Goal: Information Seeking & Learning: Learn about a topic

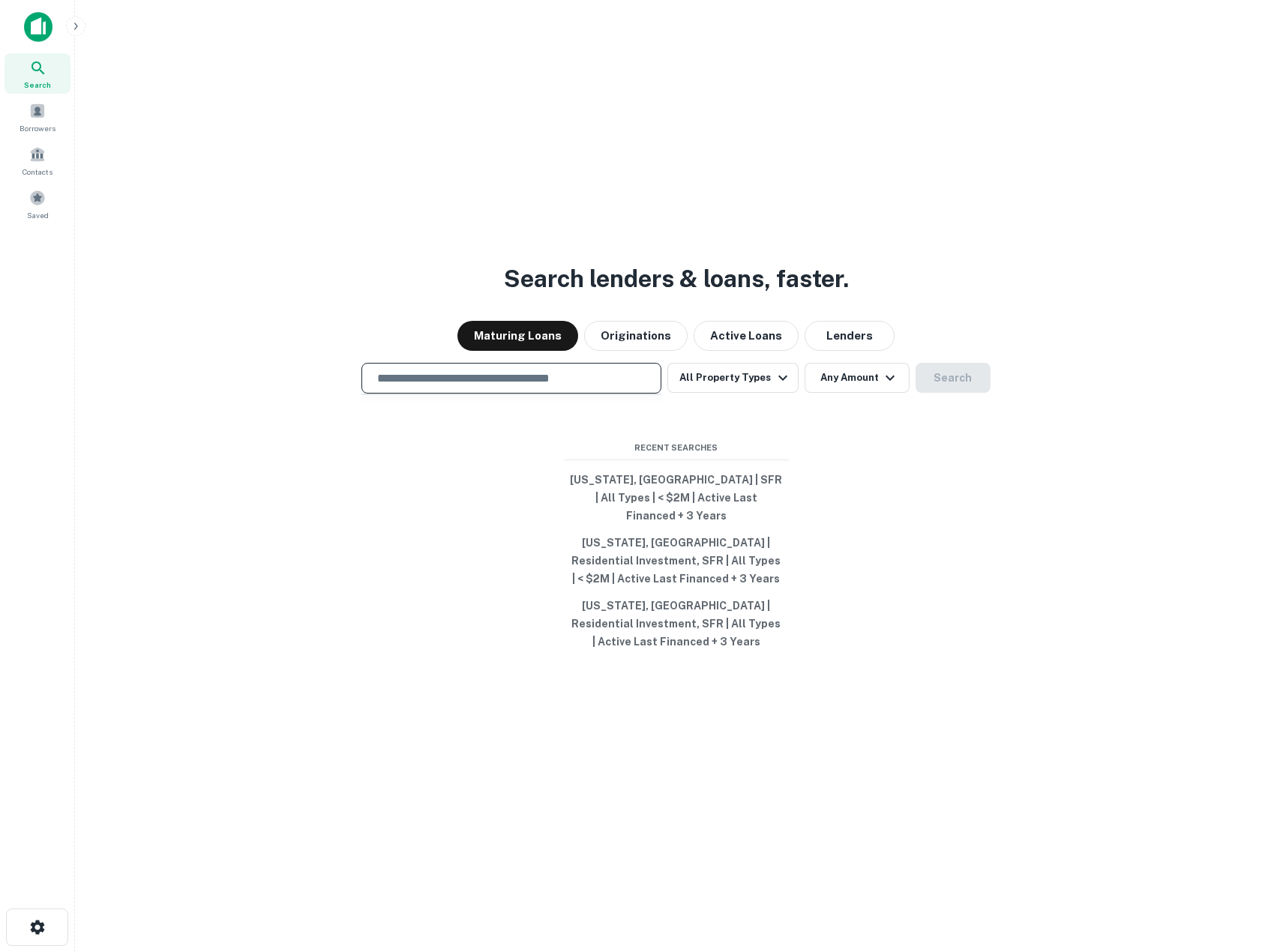
click at [486, 381] on input "text" at bounding box center [512, 378] width 286 height 18
click at [816, 338] on button "Lenders" at bounding box center [849, 336] width 90 height 30
click at [444, 386] on input "text" at bounding box center [512, 378] width 286 height 18
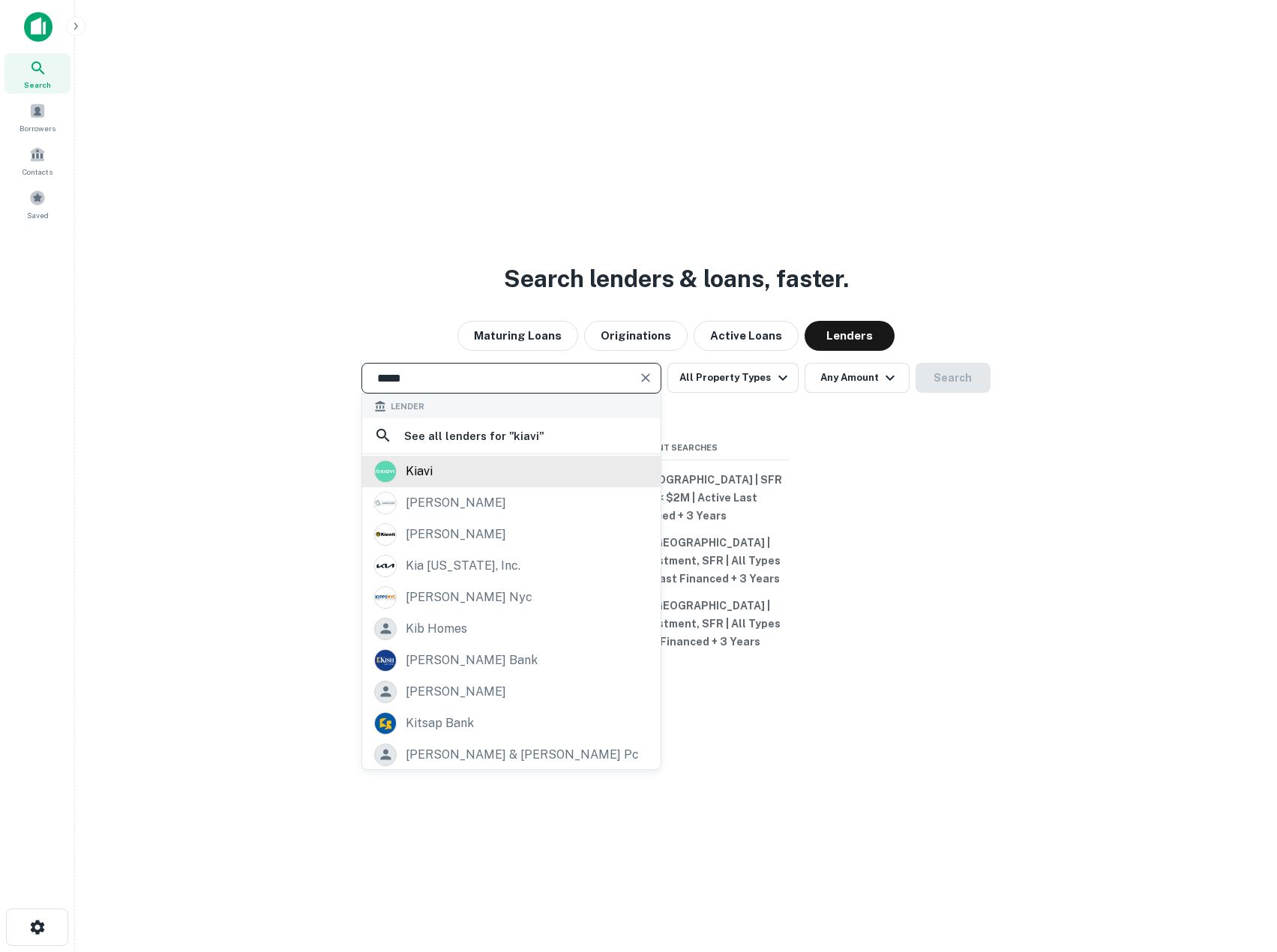
type input "*****"
click at [419, 474] on div "kiavi" at bounding box center [419, 471] width 27 height 22
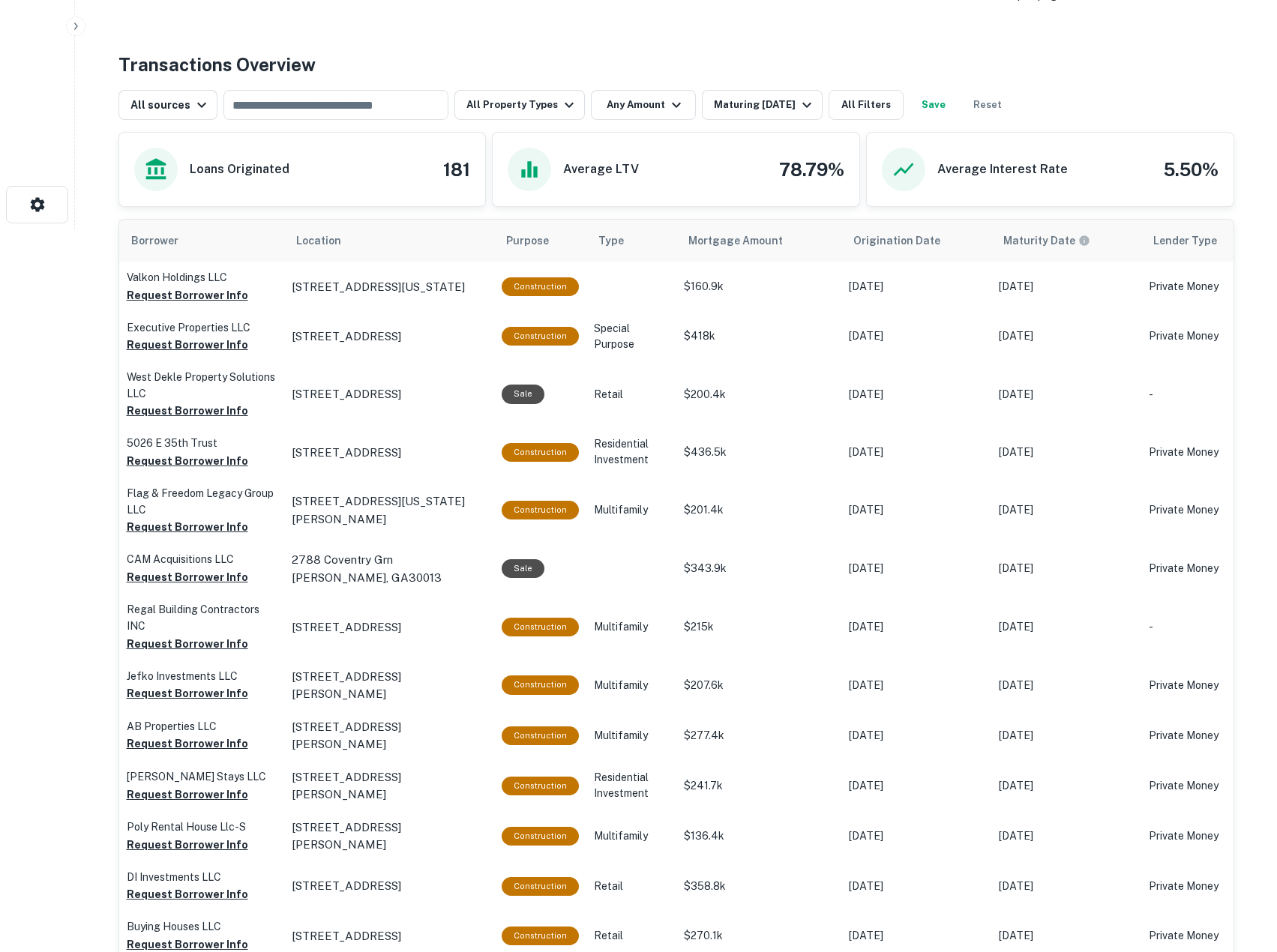
scroll to position [400, 0]
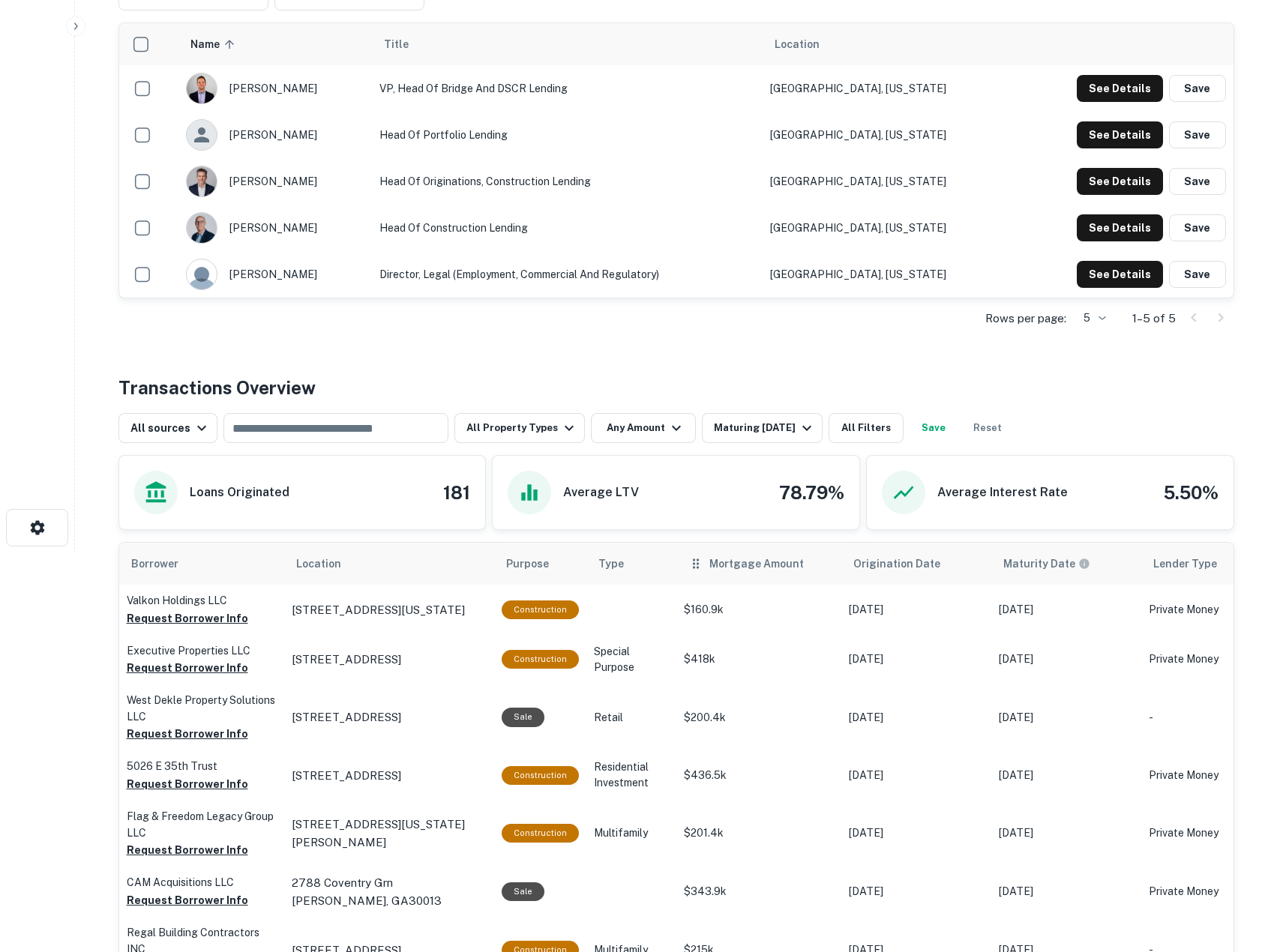
click at [703, 561] on div "Mortgage Amount" at bounding box center [759, 563] width 141 height 18
click at [730, 567] on span "Mortgage Amount" at bounding box center [766, 563] width 114 height 18
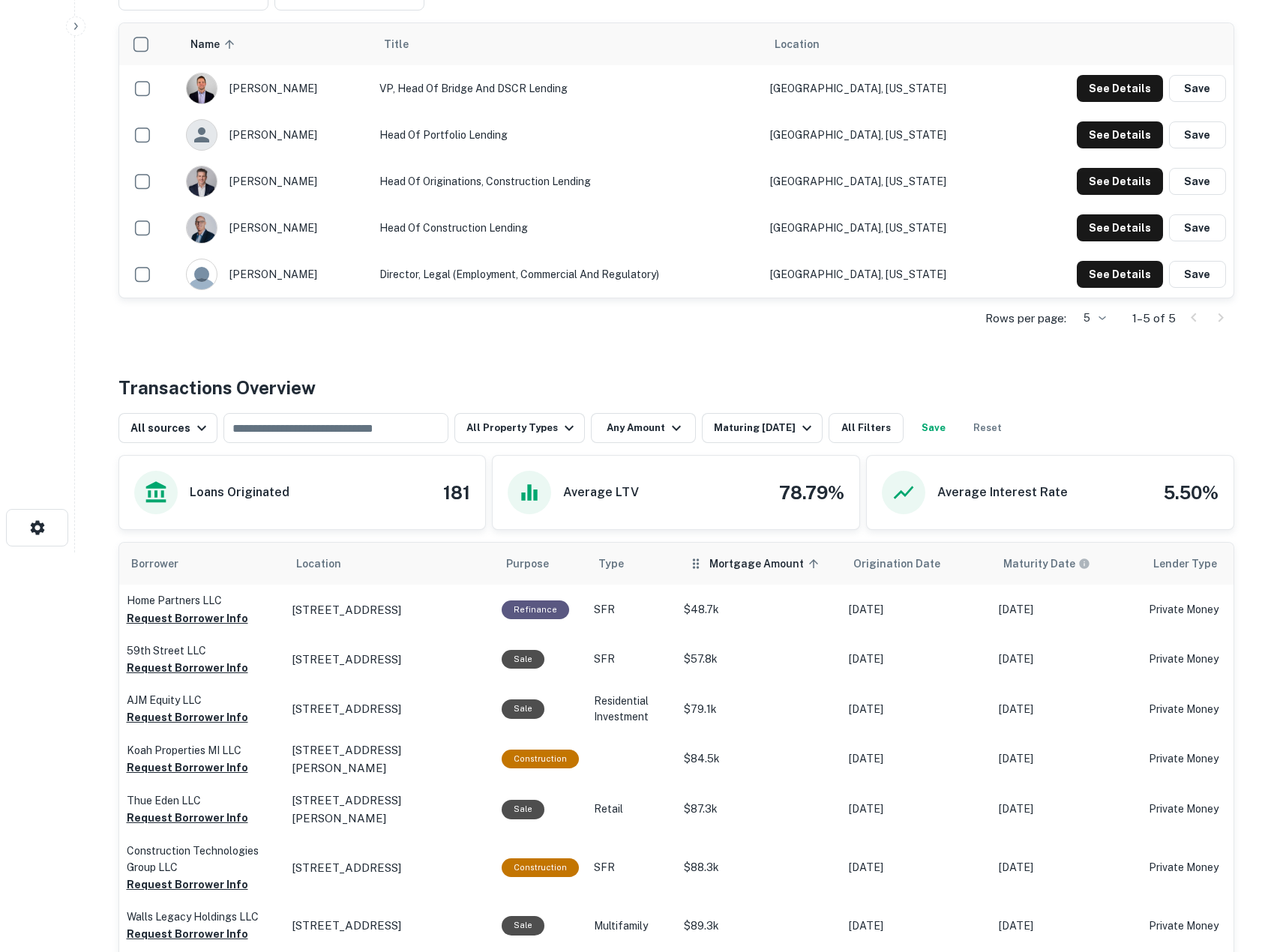
click at [736, 568] on span "Mortgage Amount sorted ascending" at bounding box center [766, 563] width 114 height 18
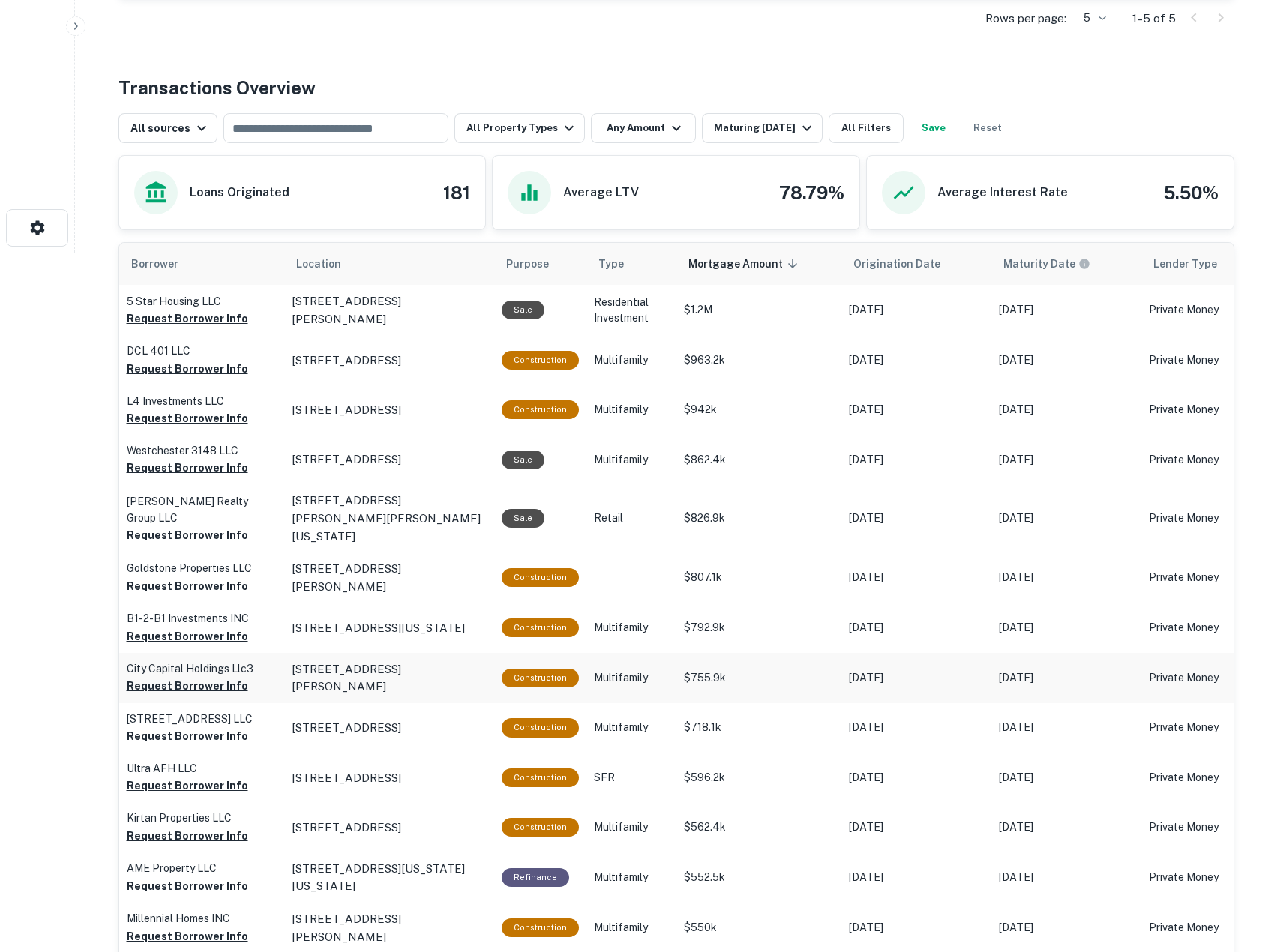
scroll to position [900, 0]
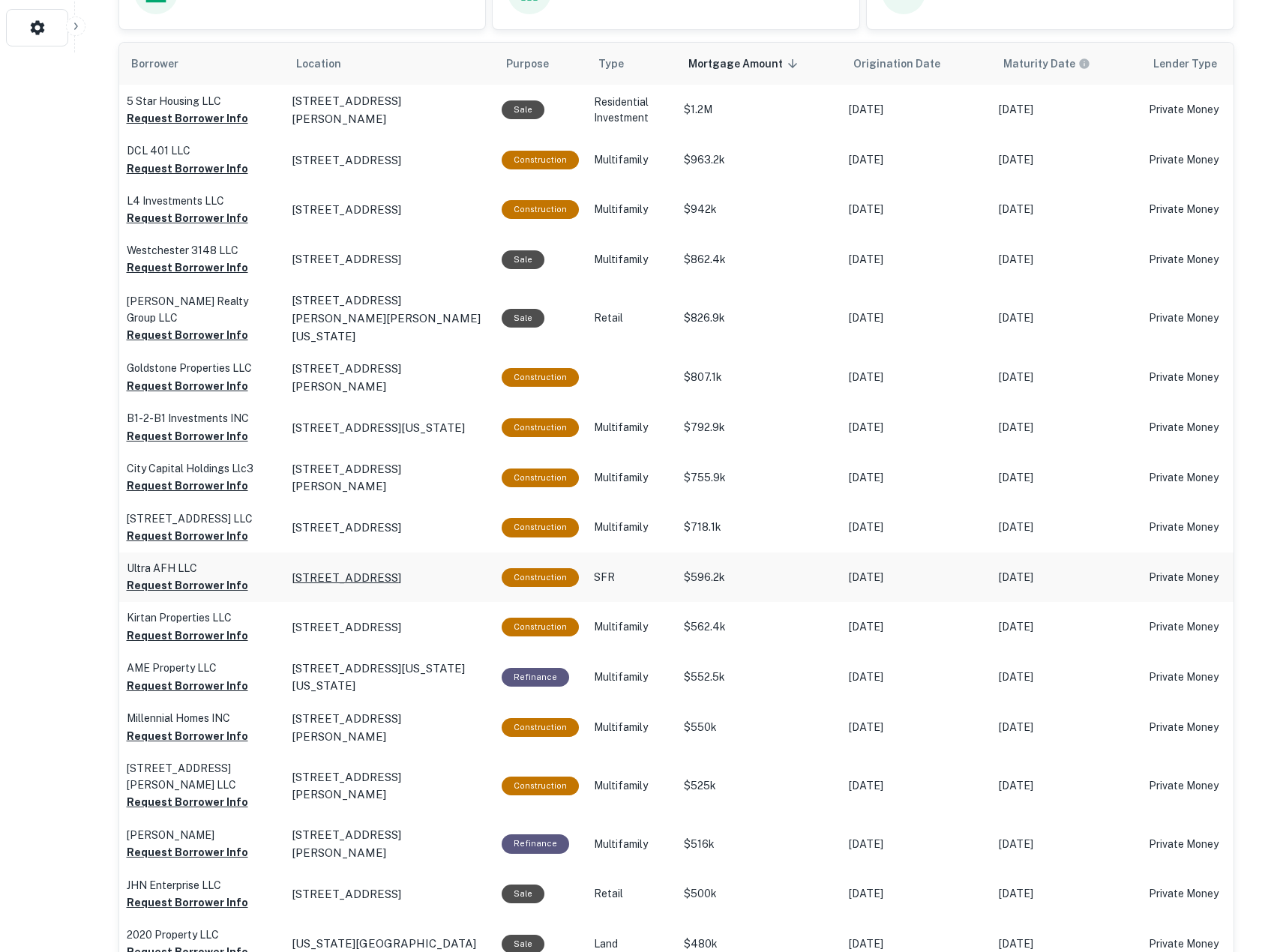
click at [354, 569] on p "4344 S 181st St Seatac, WA98188" at bounding box center [347, 577] width 110 height 18
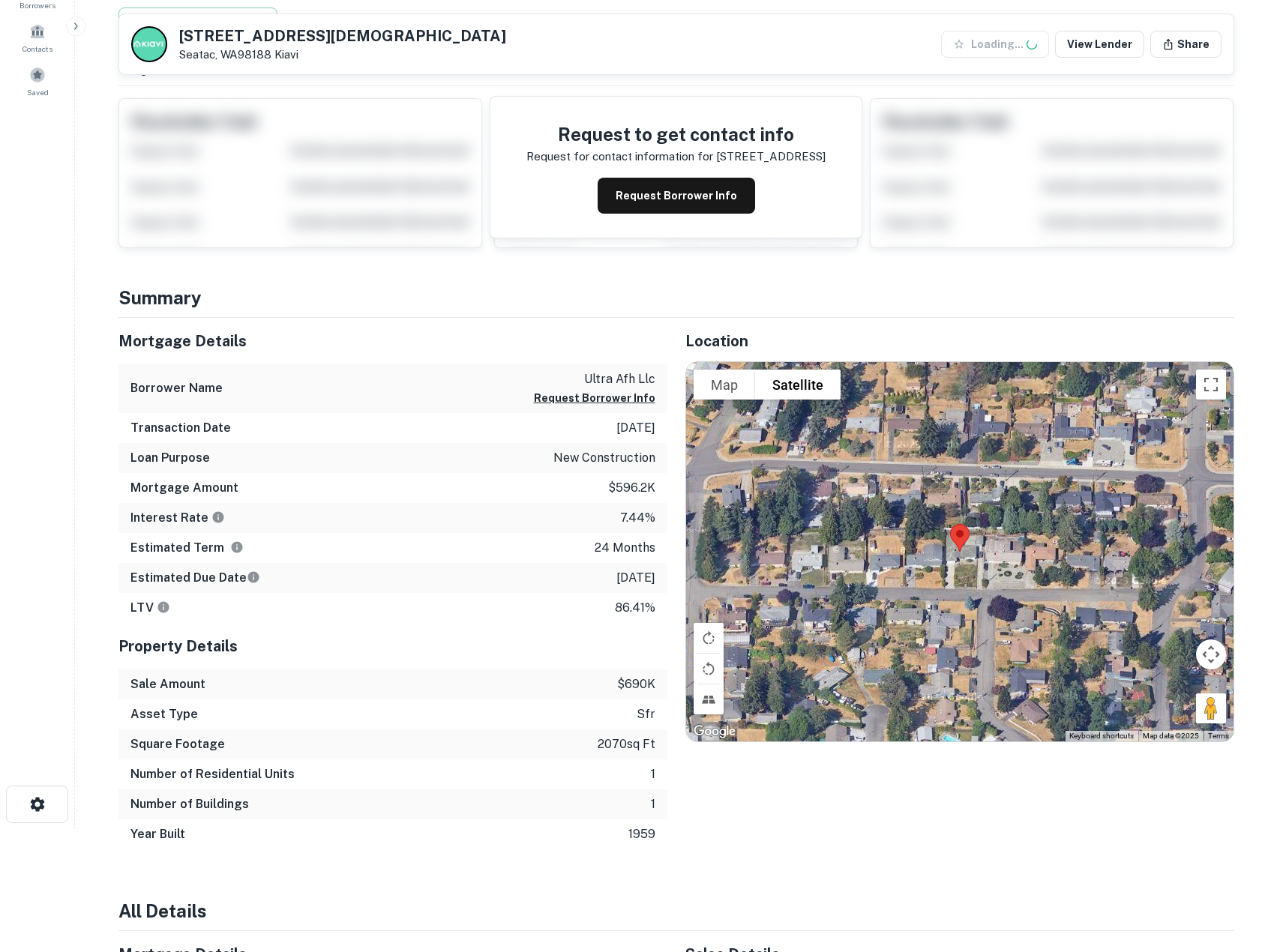
scroll to position [300, 0]
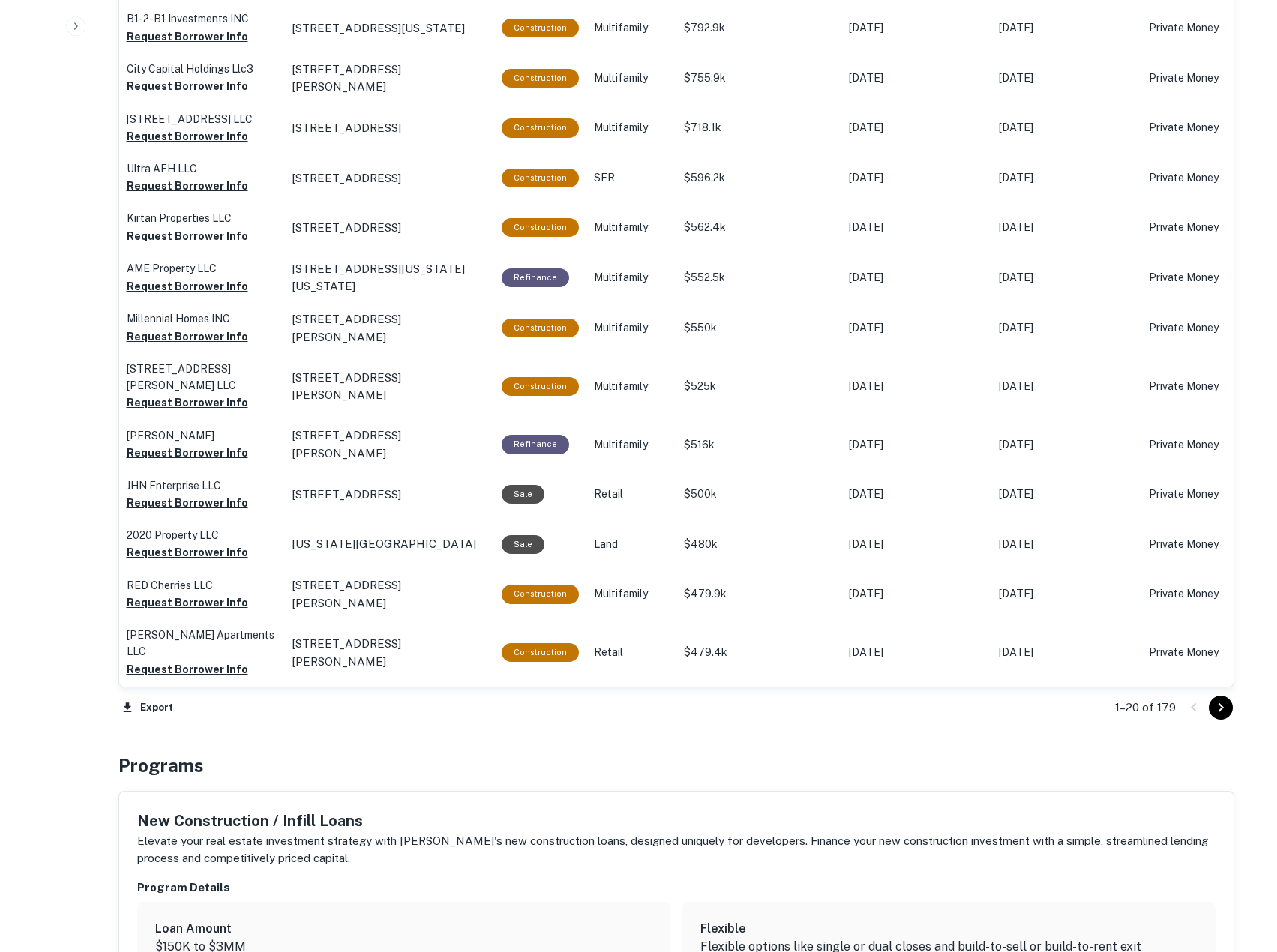
scroll to position [800, 0]
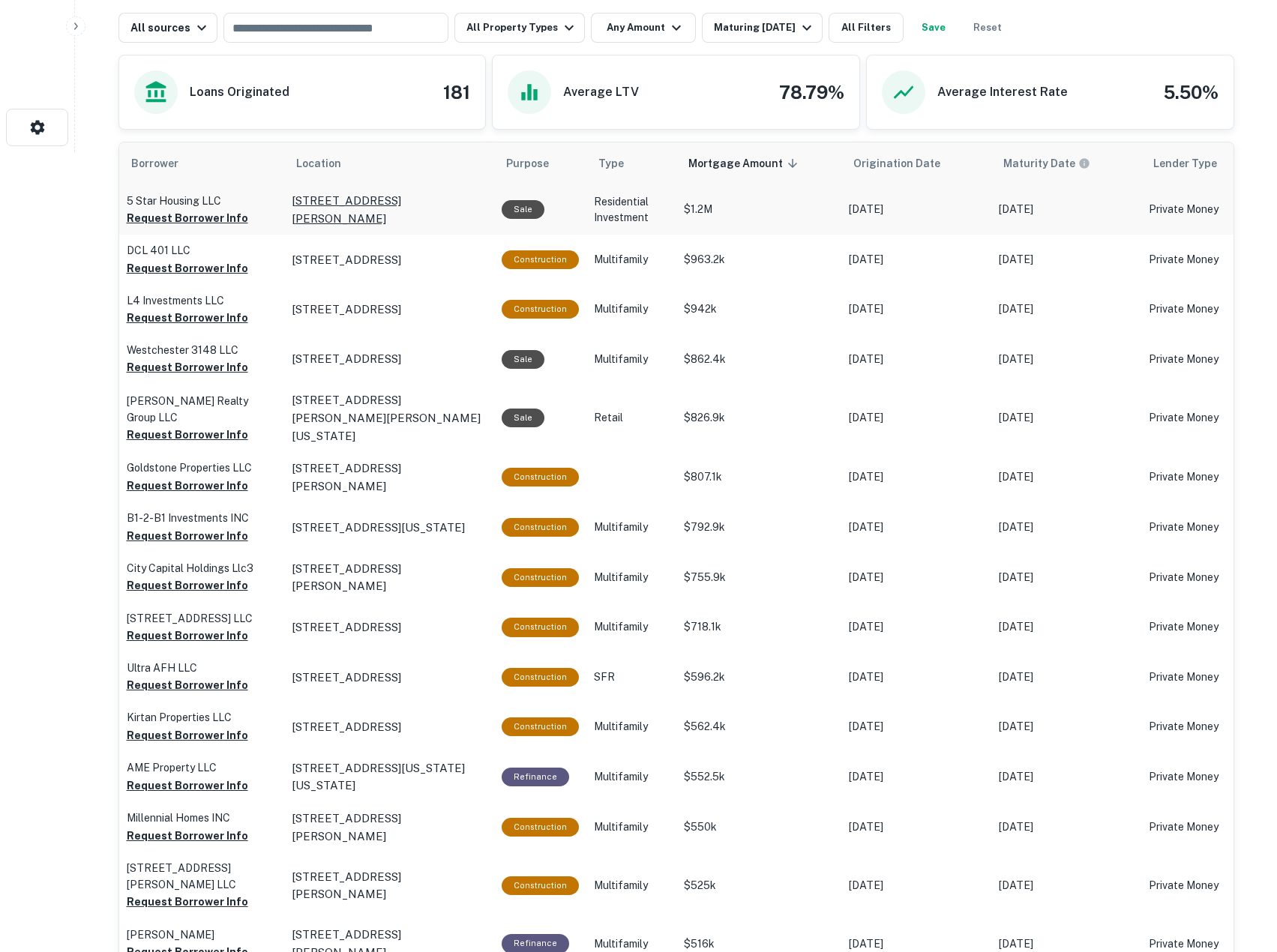
click at [320, 209] on p "[STREET_ADDRESS][PERSON_NAME]" at bounding box center [390, 209] width 195 height 35
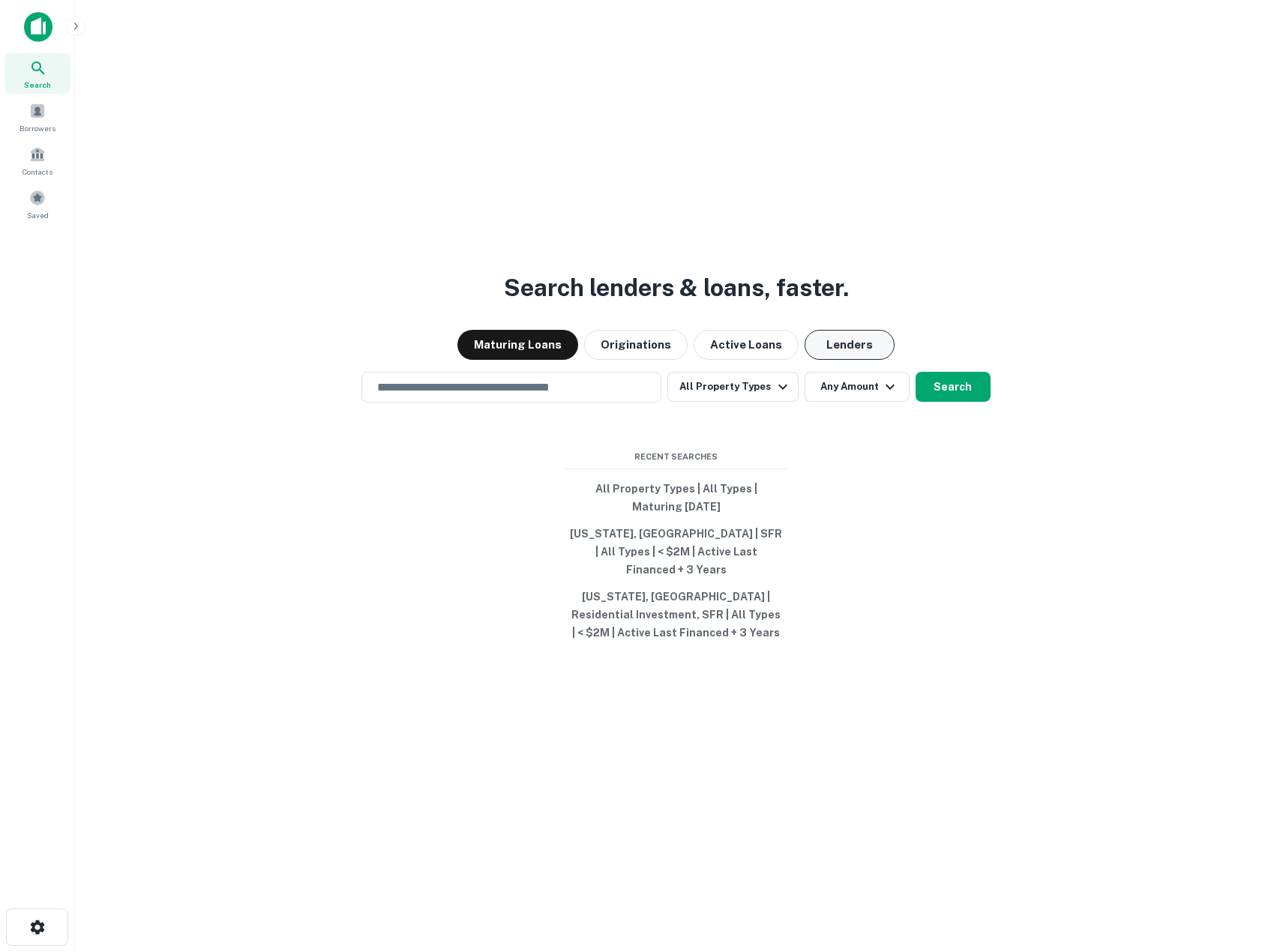
drag, startPoint x: 831, startPoint y: 344, endPoint x: 840, endPoint y: 342, distance: 9.2
click at [836, 343] on button "Lenders" at bounding box center [849, 345] width 90 height 30
click at [545, 403] on div "​" at bounding box center [512, 387] width 300 height 31
